Goal: Contribute content

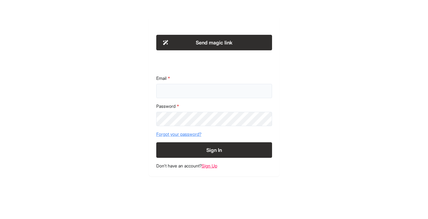
type input "**********"
click at [206, 151] on button "Sign In" at bounding box center [214, 150] width 116 height 16
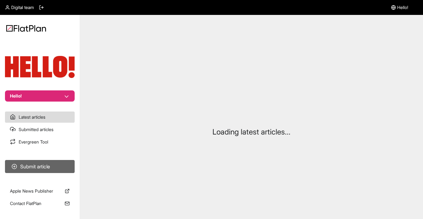
click at [24, 163] on button "Submit article" at bounding box center [40, 166] width 70 height 13
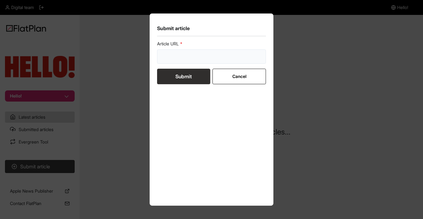
click at [200, 54] on input "url" at bounding box center [211, 56] width 109 height 14
paste input "[URL][DOMAIN_NAME]"
type input "[URL][DOMAIN_NAME]"
click at [182, 76] on button "Submit" at bounding box center [183, 77] width 53 height 16
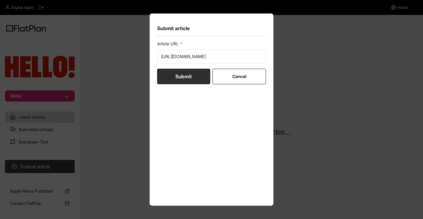
scroll to position [0, 0]
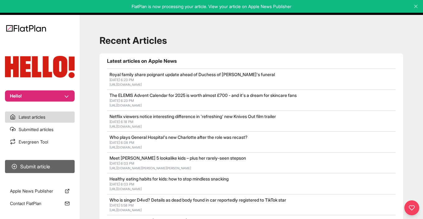
click at [45, 171] on button "Submit article" at bounding box center [40, 166] width 70 height 13
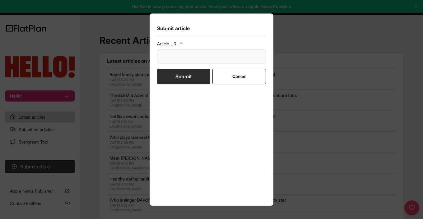
click at [207, 53] on input "url" at bounding box center [211, 56] width 109 height 14
paste input "[URL][DOMAIN_NAME]"
type input "[URL][DOMAIN_NAME]"
